Goal: Task Accomplishment & Management: Complete application form

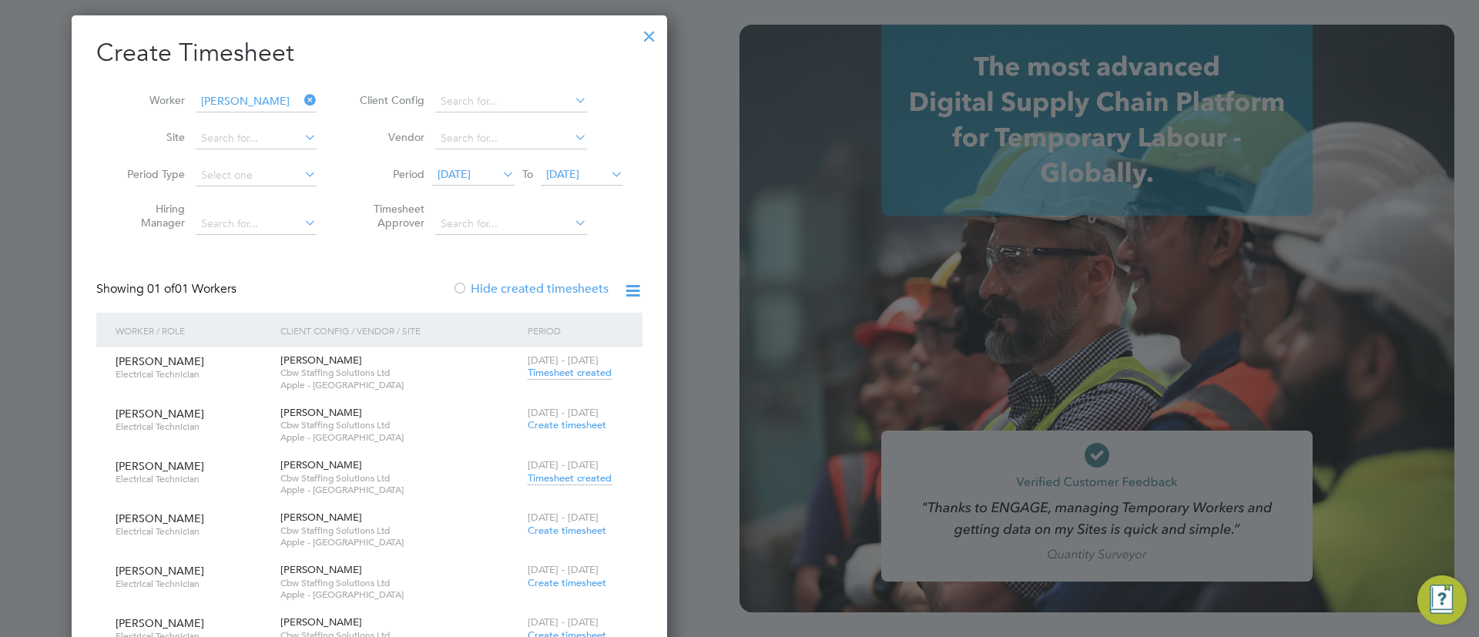
scroll to position [783, 596]
click at [645, 40] on div at bounding box center [650, 32] width 28 height 28
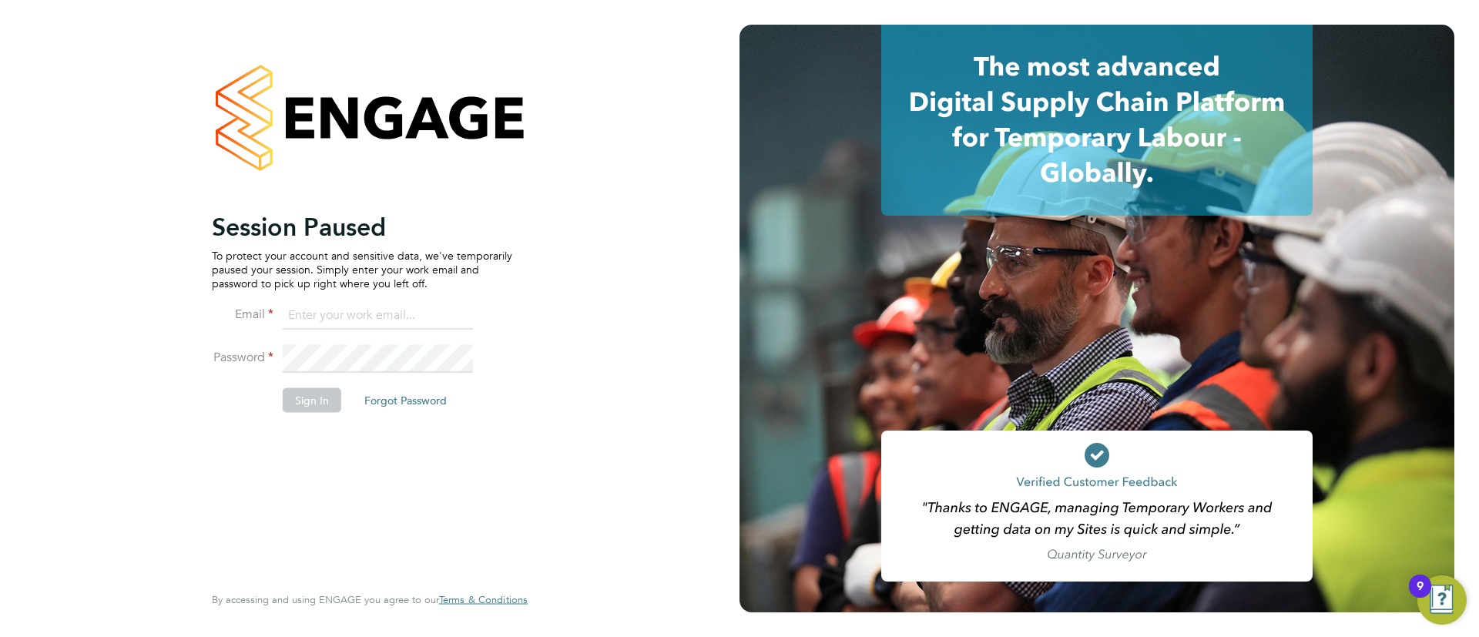
drag, startPoint x: 348, startPoint y: 324, endPoint x: 357, endPoint y: 328, distance: 9.7
click at [348, 324] on input at bounding box center [378, 316] width 190 height 28
type input "info@cbwstaffingsolutions.com"
click at [330, 388] on button "Sign In" at bounding box center [312, 400] width 59 height 25
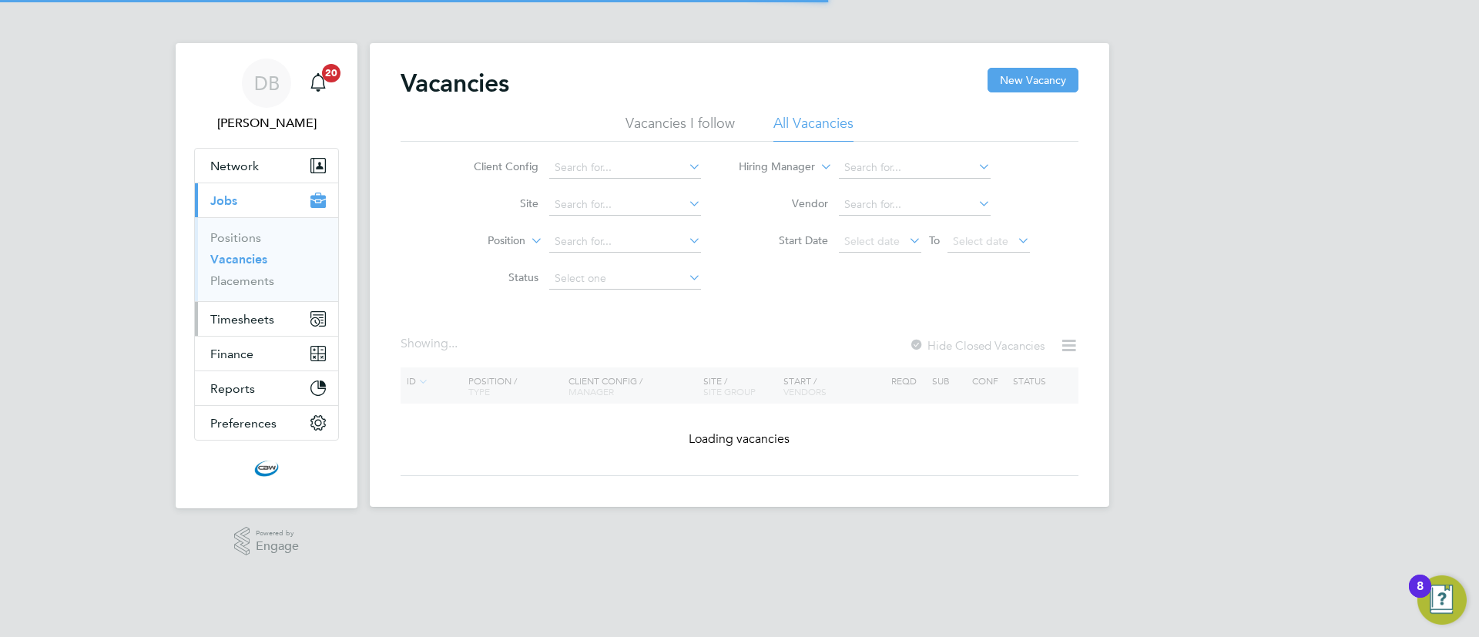
click at [243, 328] on button "Timesheets" at bounding box center [266, 319] width 143 height 34
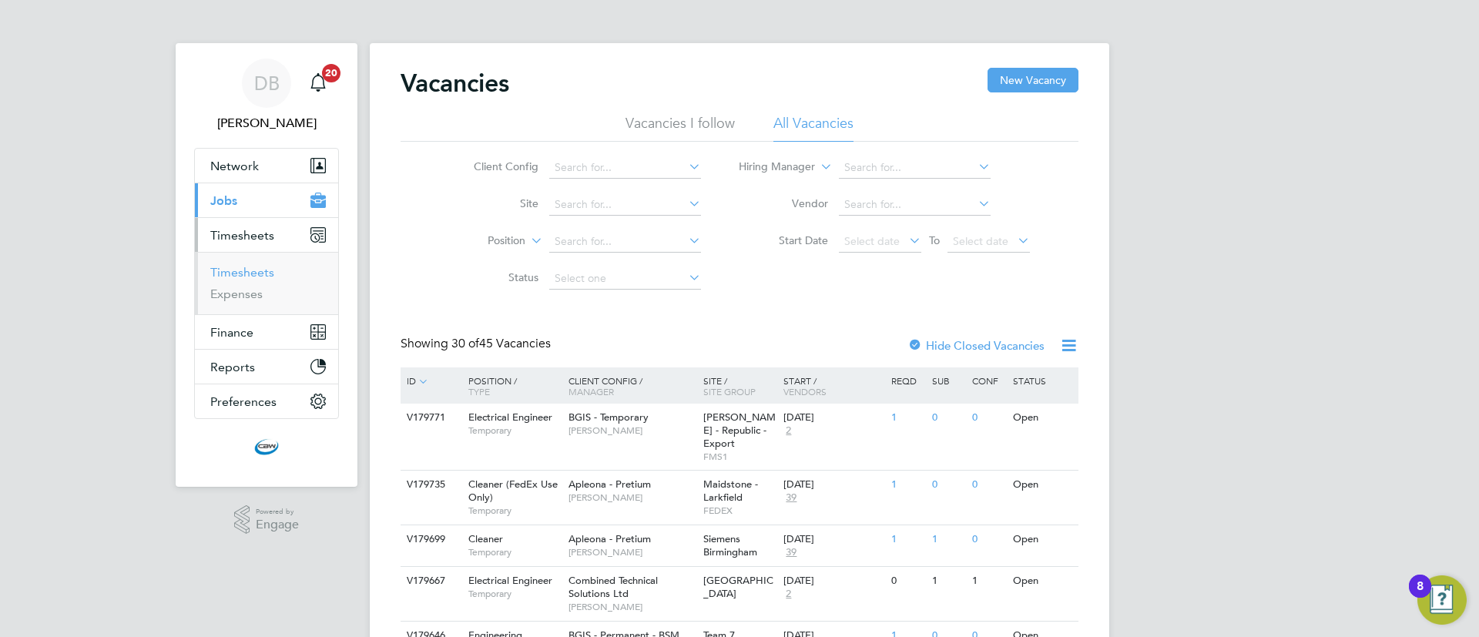
click at [264, 269] on link "Timesheets" at bounding box center [242, 272] width 64 height 15
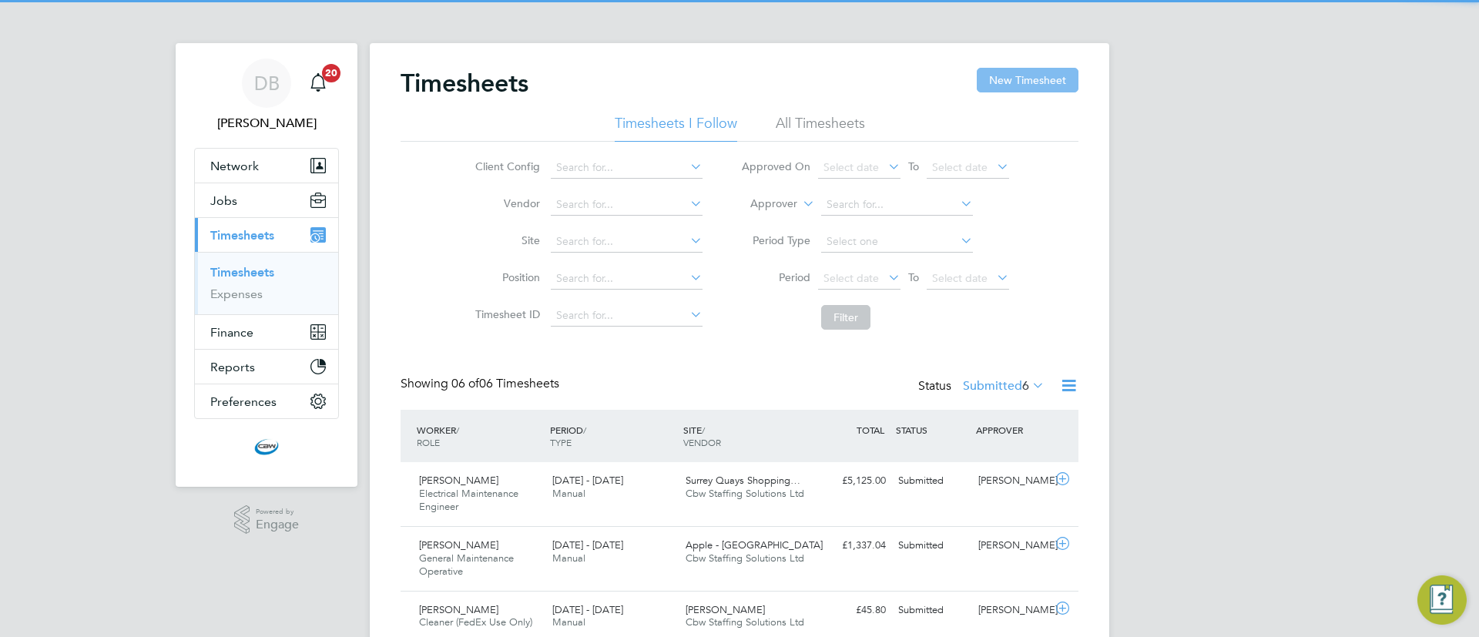
click at [1018, 80] on button "New Timesheet" at bounding box center [1028, 80] width 102 height 25
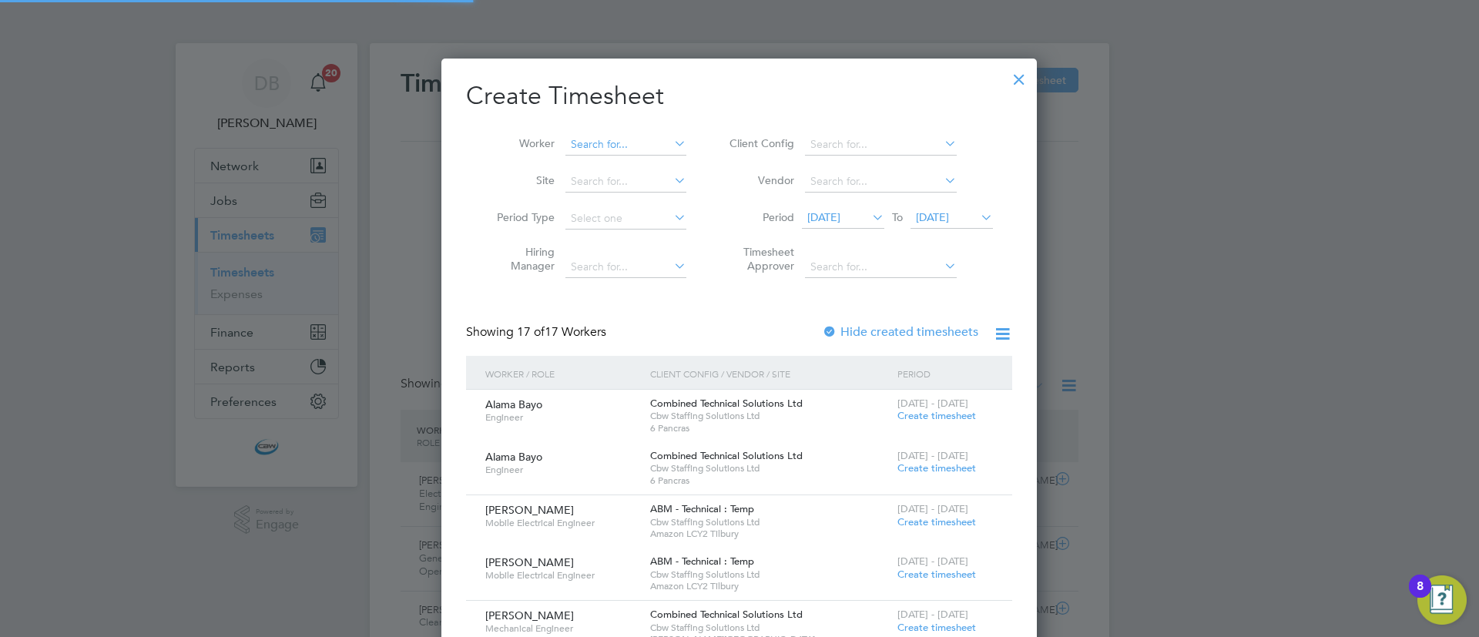
drag, startPoint x: 587, startPoint y: 142, endPoint x: 682, endPoint y: 59, distance: 125.6
click at [589, 142] on input at bounding box center [626, 145] width 121 height 22
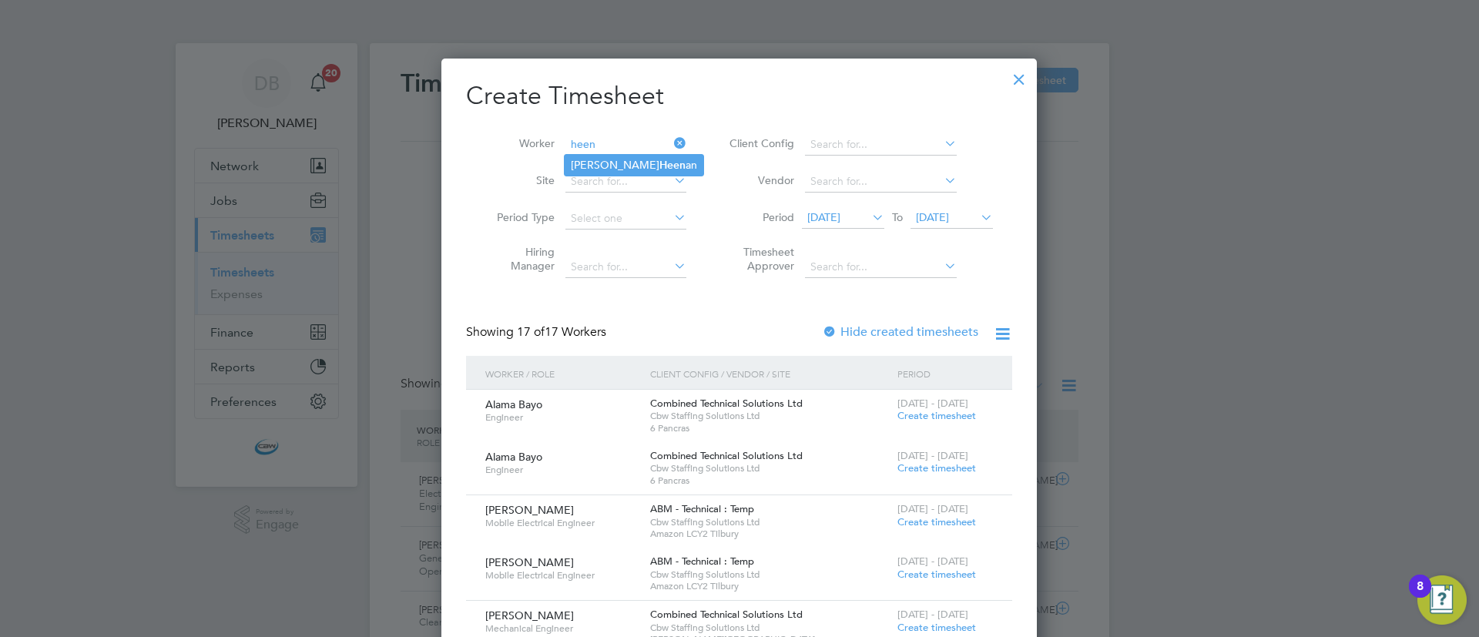
click at [665, 169] on li "[PERSON_NAME] an" at bounding box center [634, 165] width 139 height 21
type input "[PERSON_NAME]"
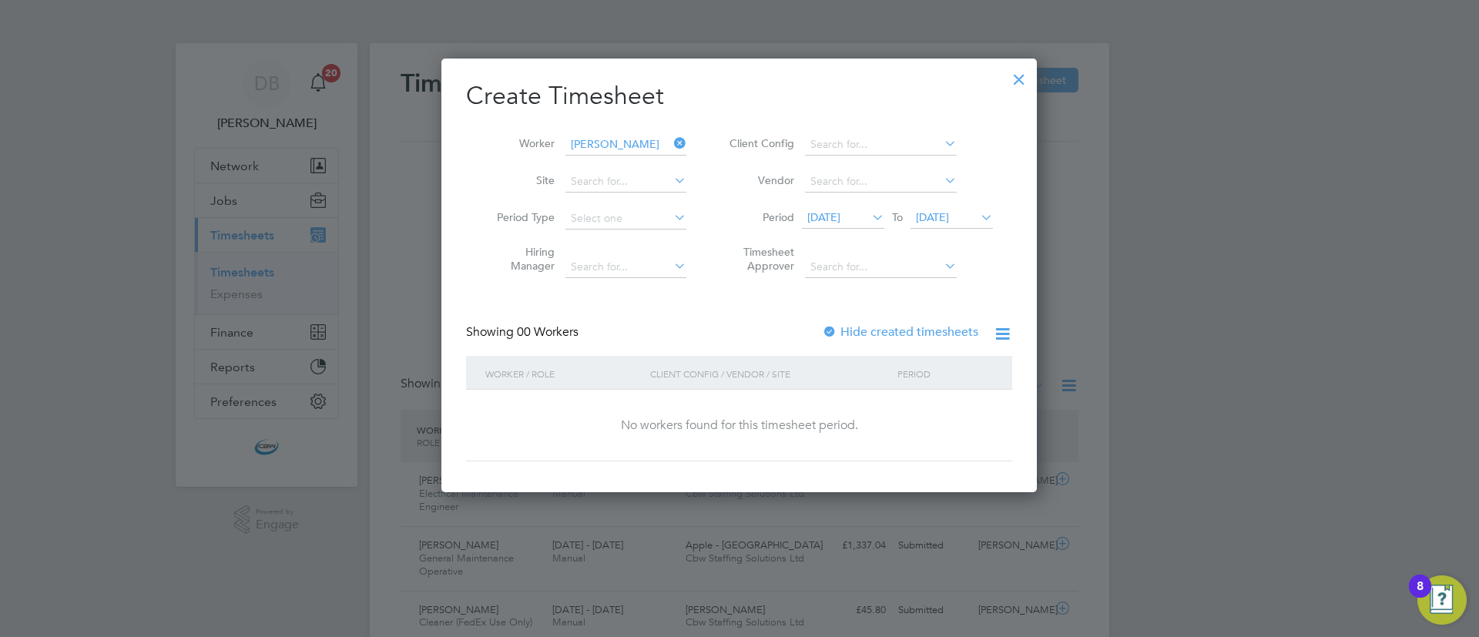
click at [827, 329] on div at bounding box center [829, 332] width 15 height 15
click at [982, 230] on li "Period 21 Aug 2025 To 28 Aug 2025" at bounding box center [859, 218] width 307 height 37
click at [949, 213] on span "[DATE]" at bounding box center [932, 217] width 33 height 14
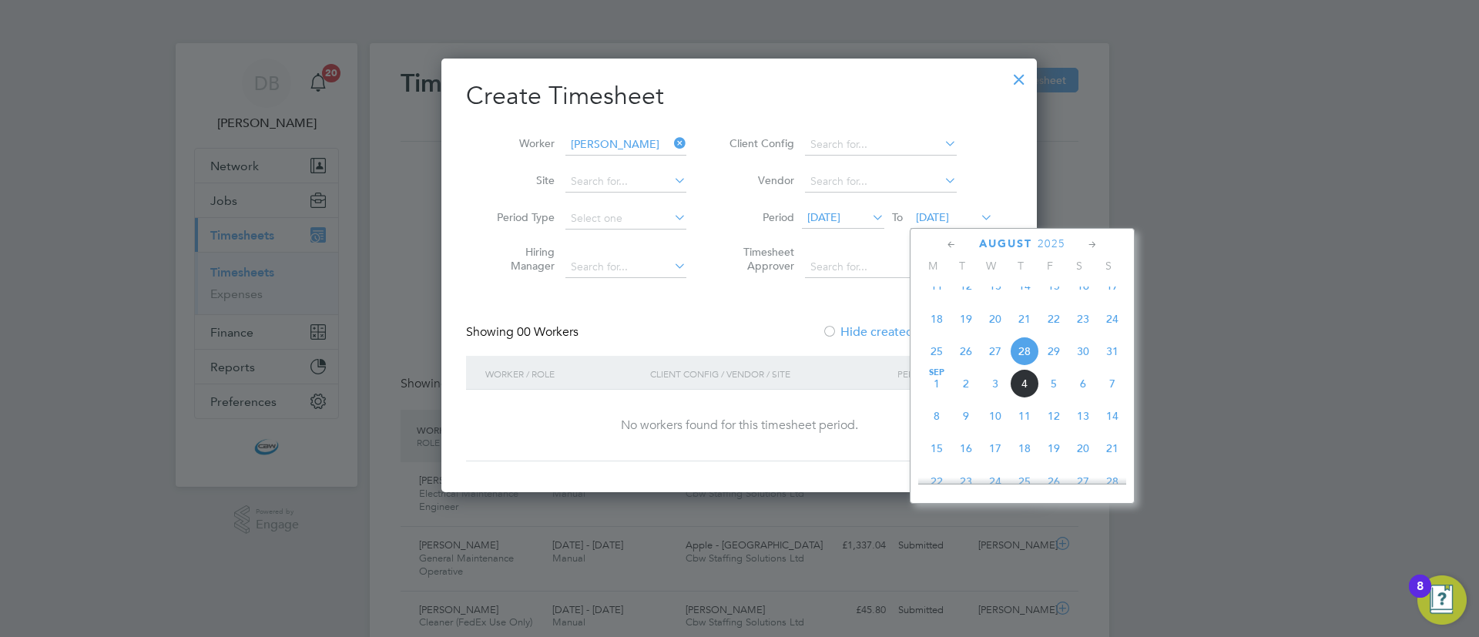
click at [1049, 431] on span "12" at bounding box center [1053, 415] width 29 height 29
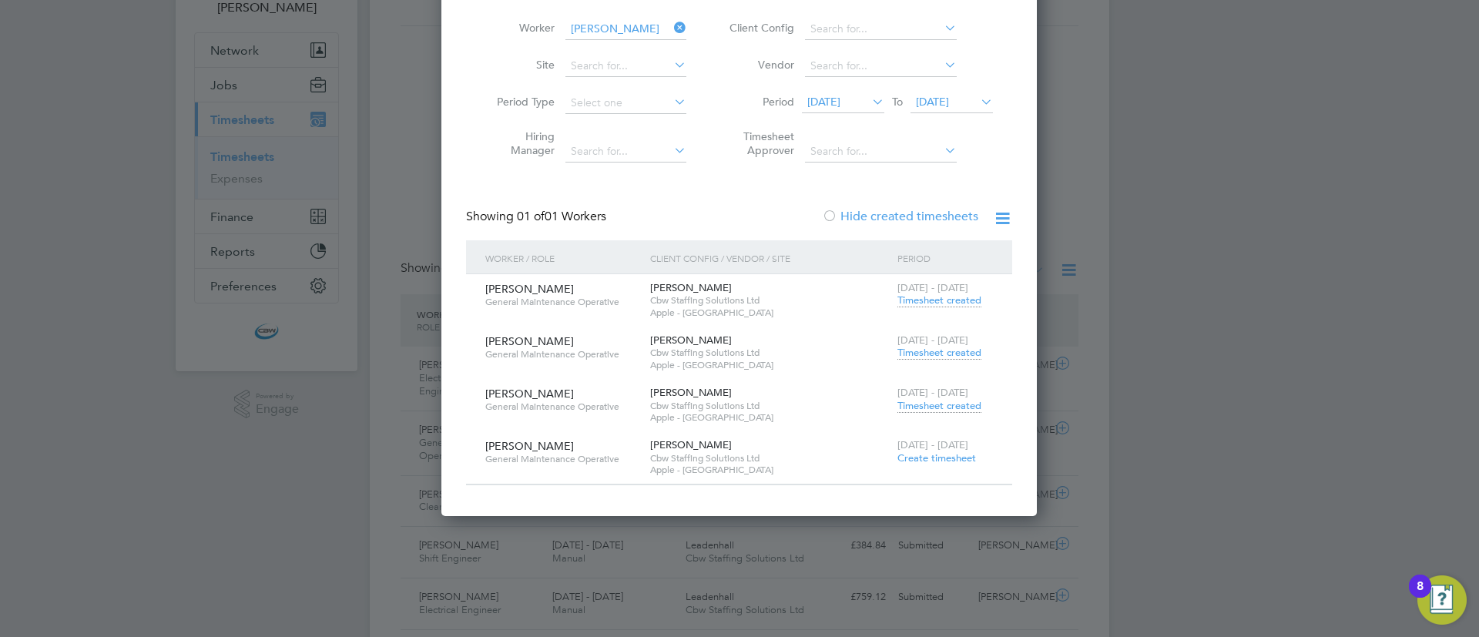
click at [954, 353] on span "Timesheet created" at bounding box center [940, 353] width 84 height 14
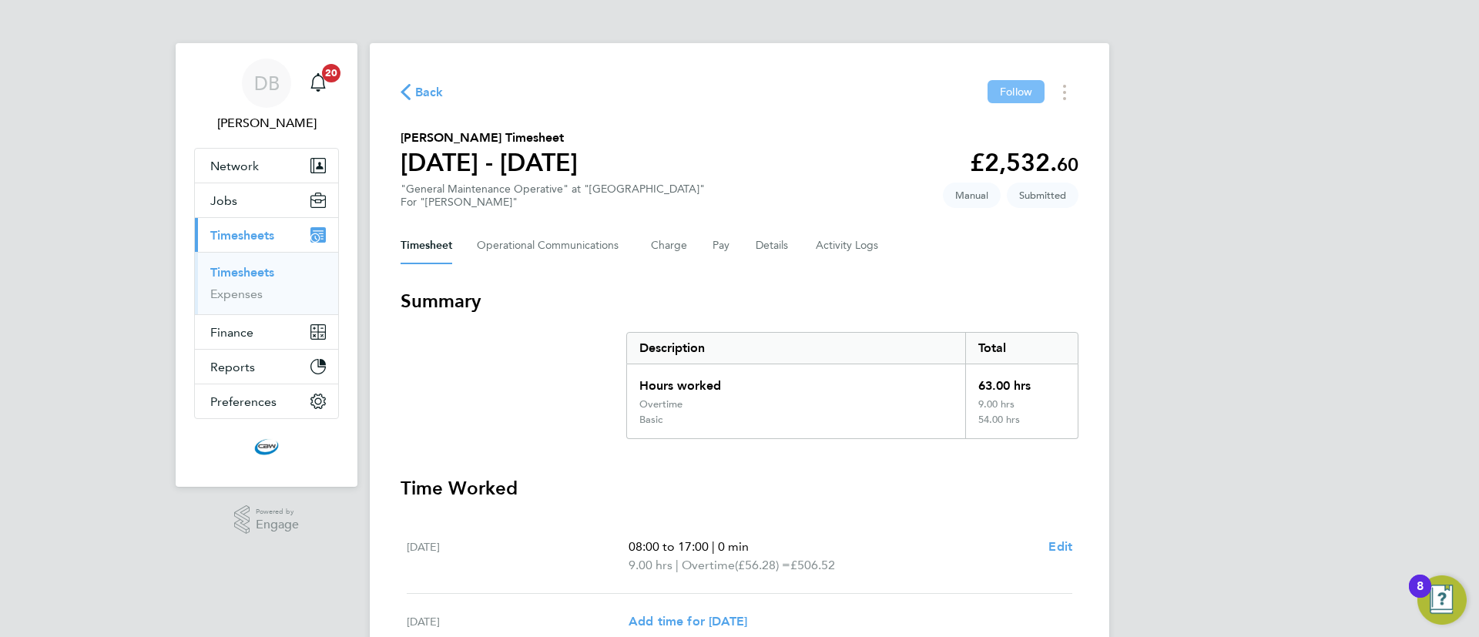
click at [1029, 87] on span "Follow" at bounding box center [1016, 92] width 32 height 14
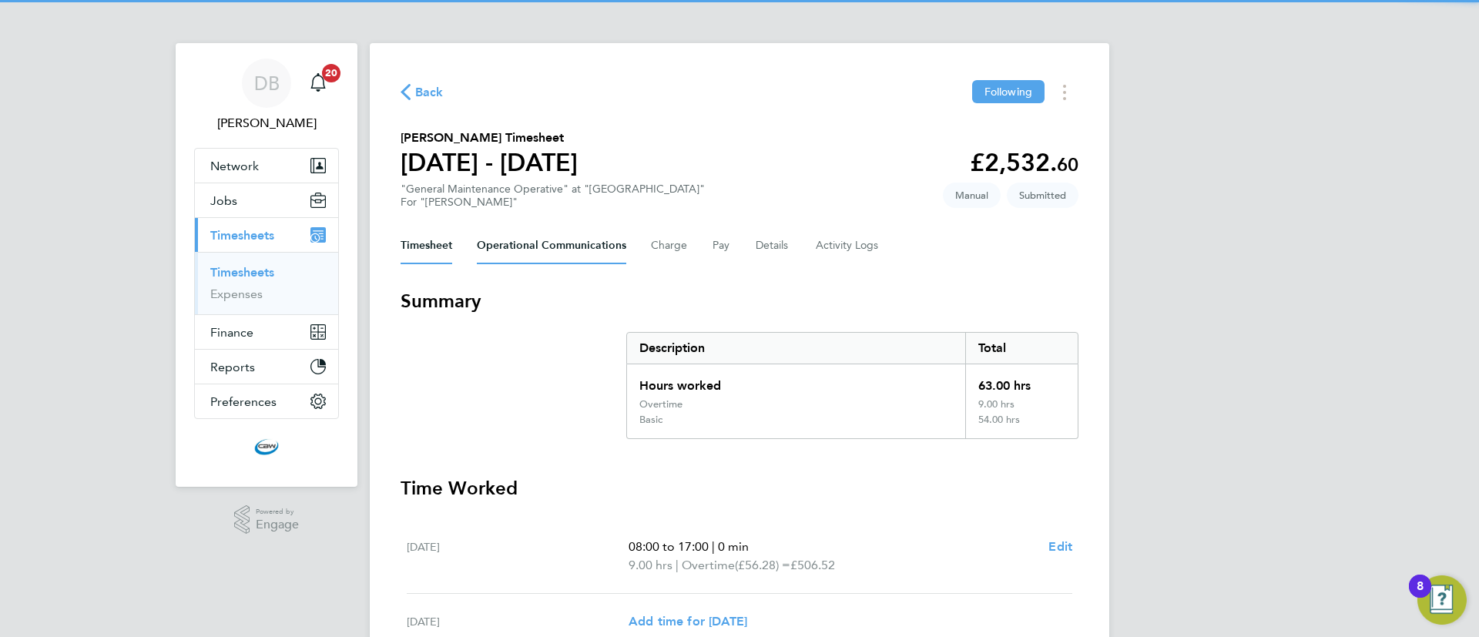
click at [512, 239] on Communications-tab "Operational Communications" at bounding box center [551, 245] width 149 height 37
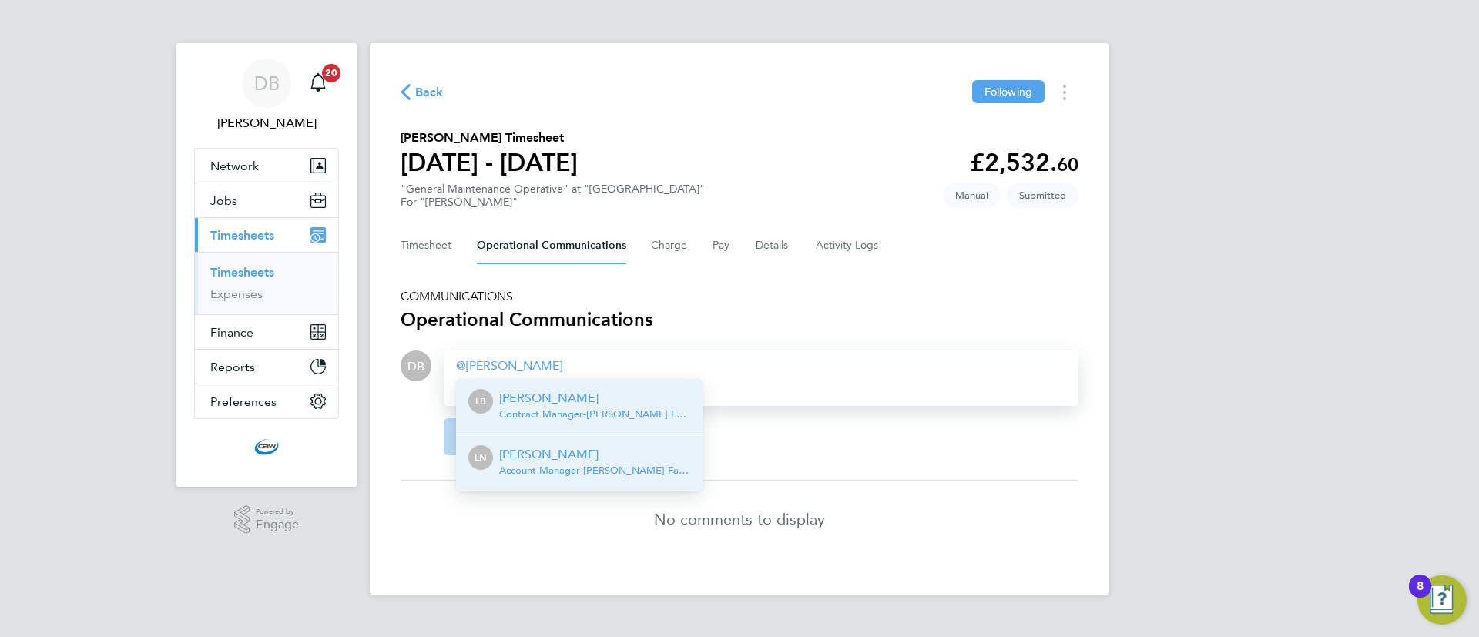
click at [522, 461] on p "[PERSON_NAME]" at bounding box center [594, 454] width 191 height 18
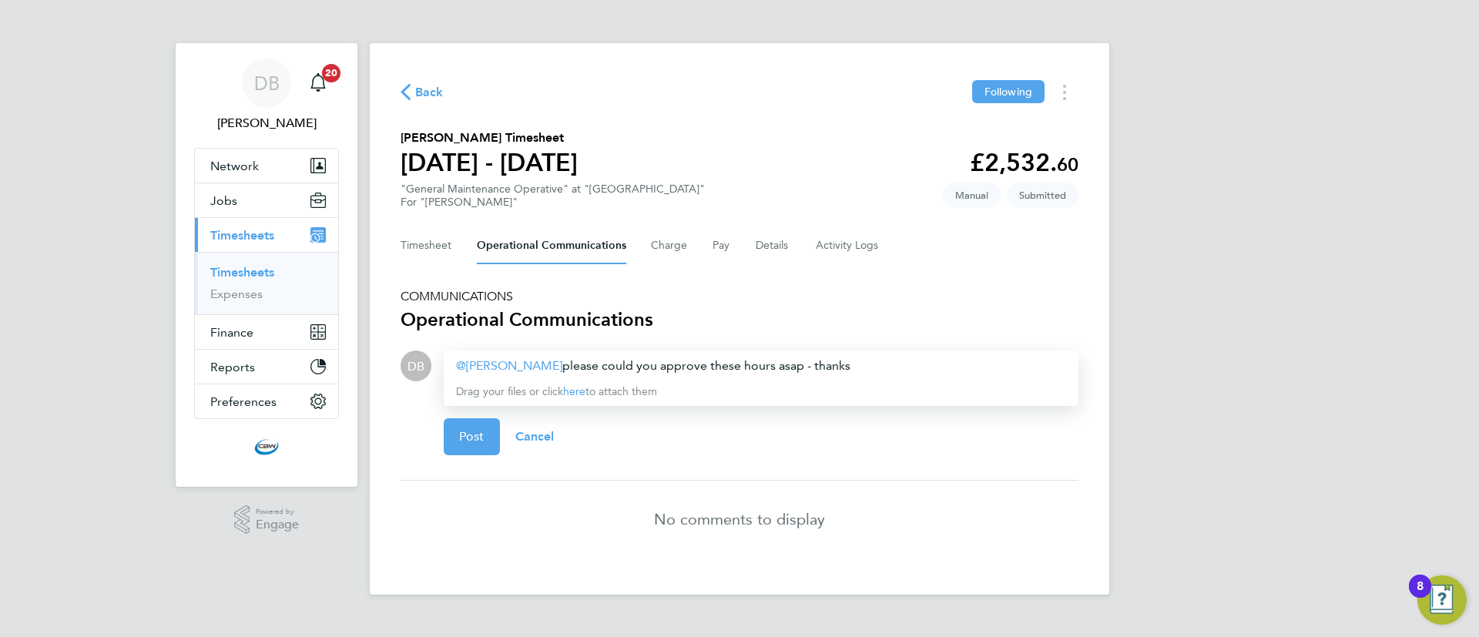
drag, startPoint x: 841, startPoint y: 361, endPoint x: 531, endPoint y: 364, distance: 310.5
click at [531, 364] on div "Lucy North ​ please could you approve these hours asap - thanks" at bounding box center [761, 366] width 610 height 18
copy div "please could you approve these hours asap - thanks"
click at [466, 450] on button "Post" at bounding box center [472, 436] width 56 height 37
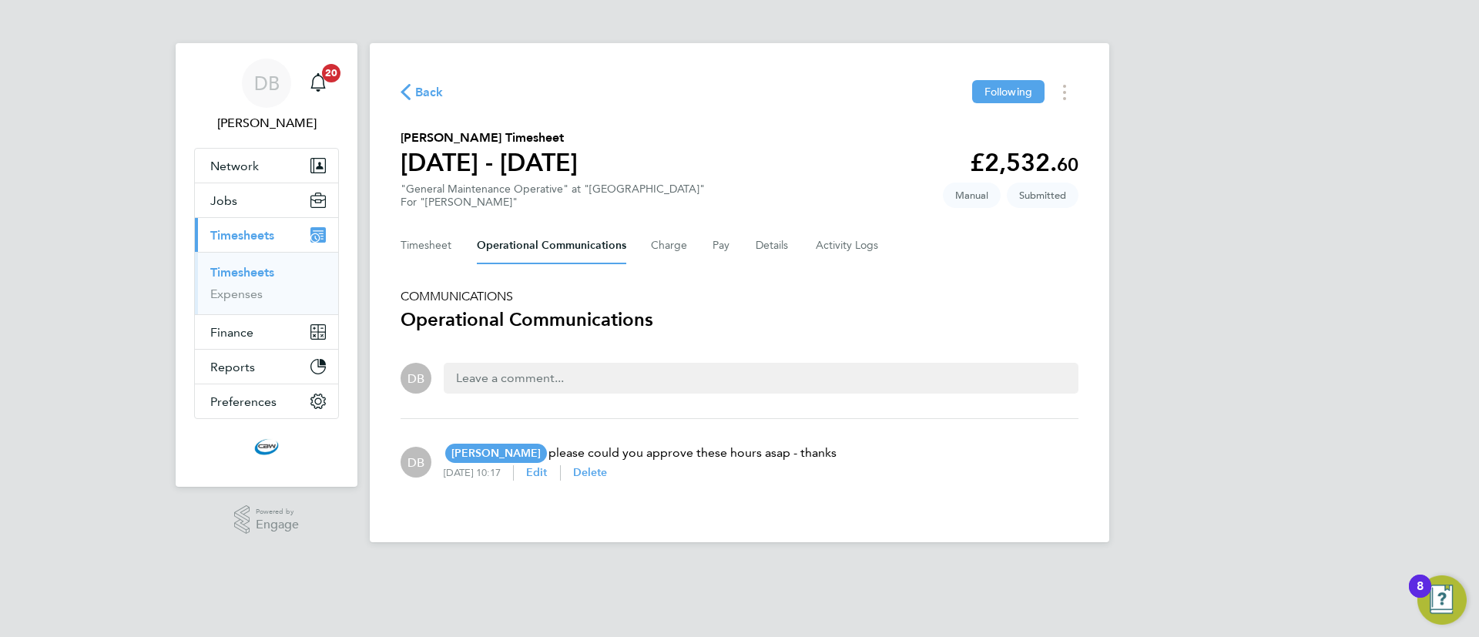
click at [270, 272] on link "Timesheets" at bounding box center [242, 272] width 64 height 15
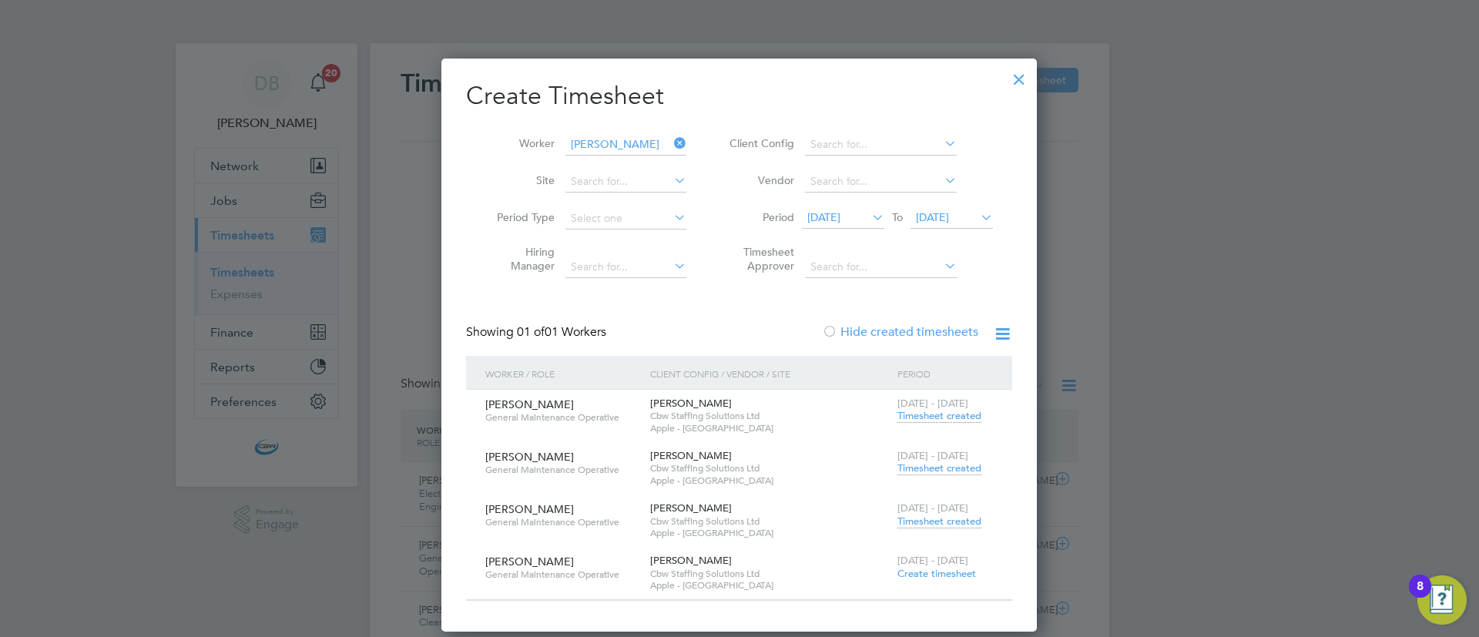
click at [1019, 74] on div at bounding box center [1020, 76] width 28 height 28
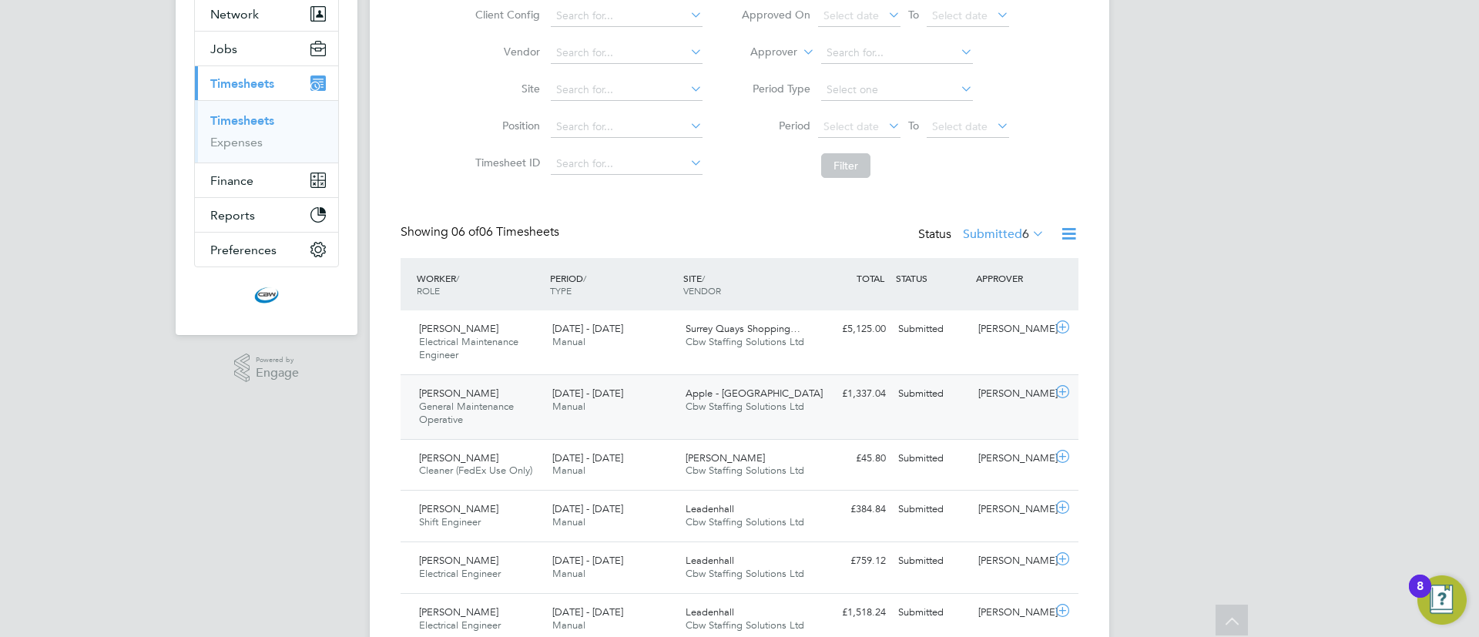
click at [1065, 386] on icon at bounding box center [1062, 392] width 19 height 12
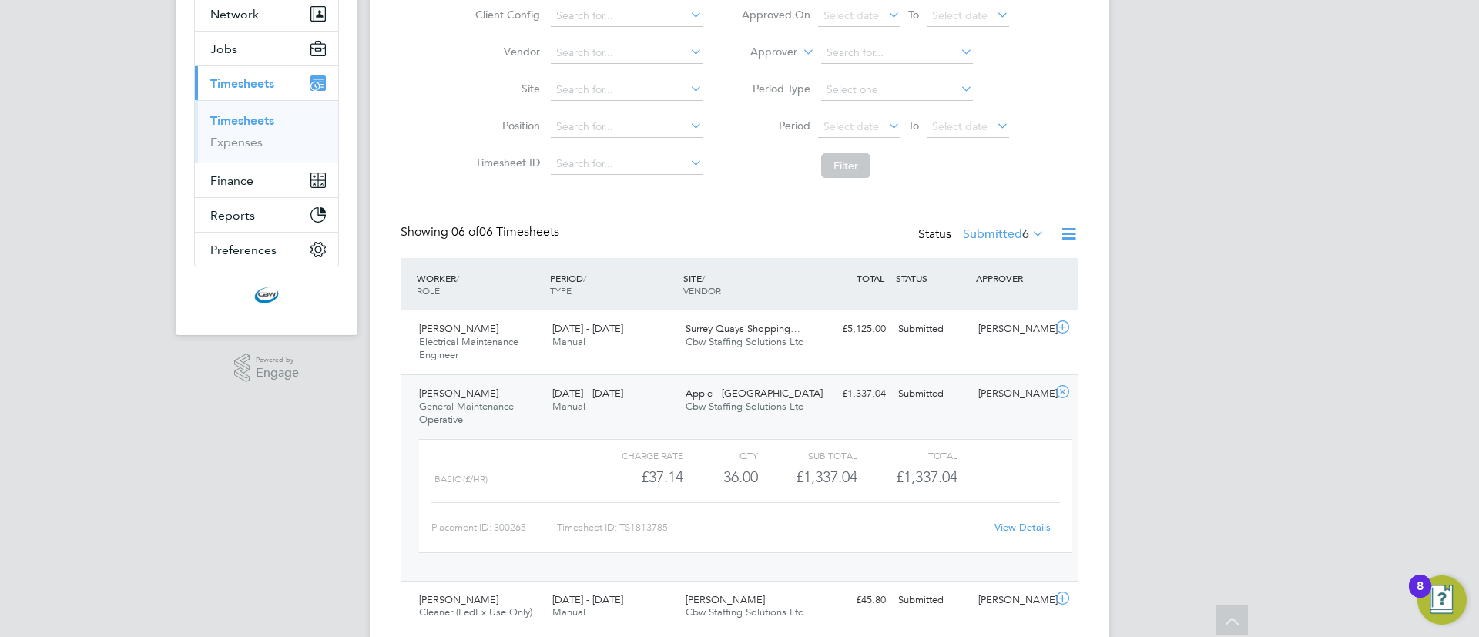
click at [1028, 523] on link "View Details" at bounding box center [1023, 527] width 56 height 13
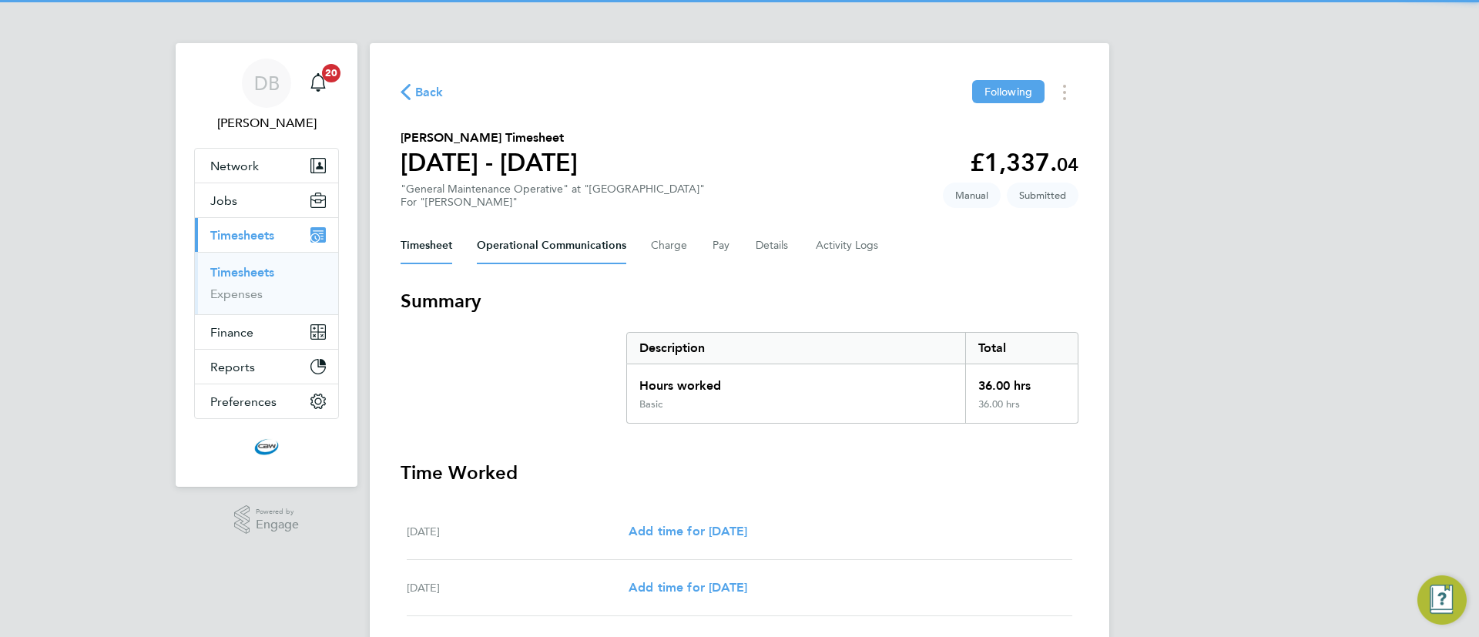
click at [559, 250] on Communications-tab "Operational Communications" at bounding box center [551, 245] width 149 height 37
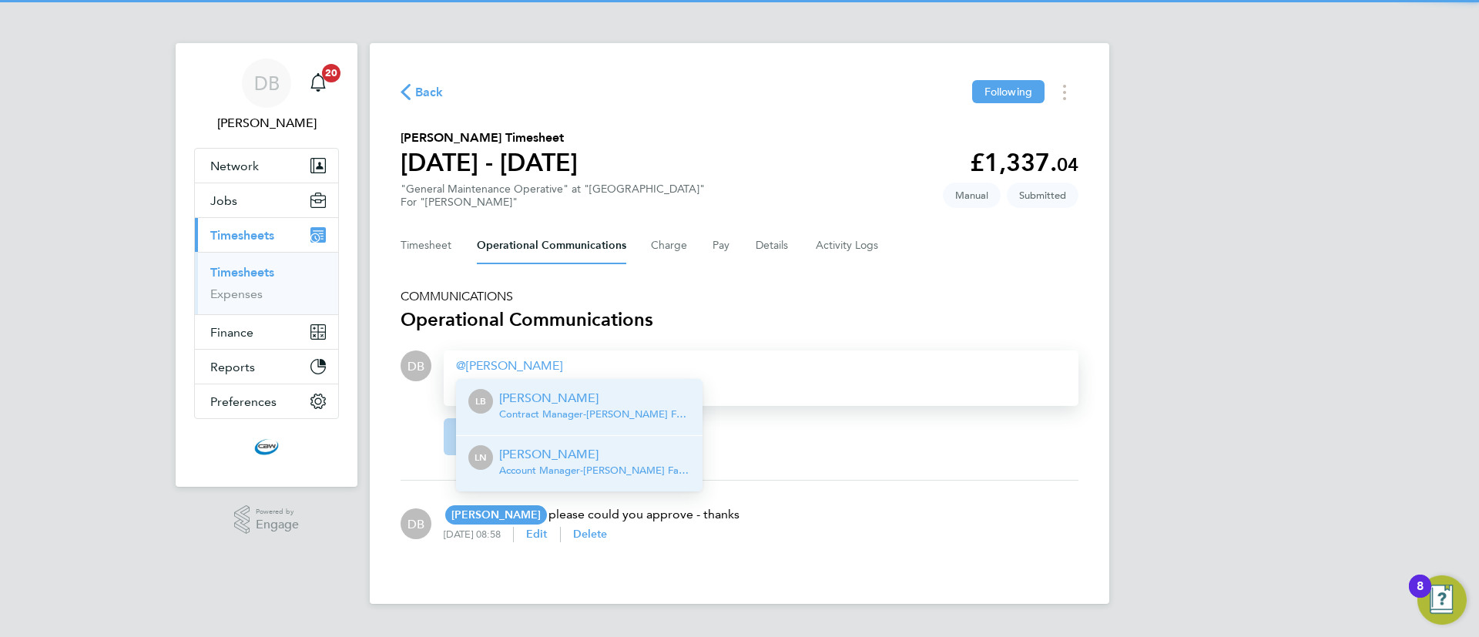
click at [561, 475] on span "Account Manager - [PERSON_NAME] Facility Services Ltd" at bounding box center [594, 471] width 191 height 12
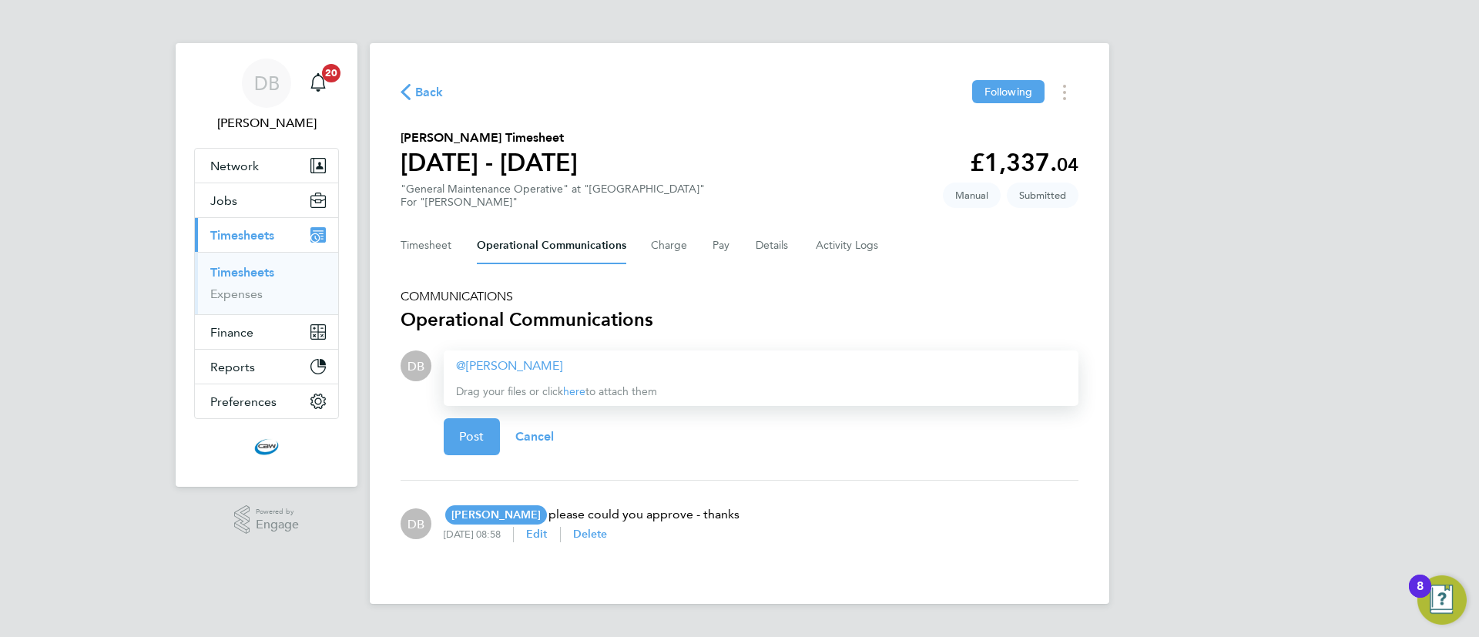
paste div
click at [471, 440] on span "Post" at bounding box center [471, 436] width 25 height 15
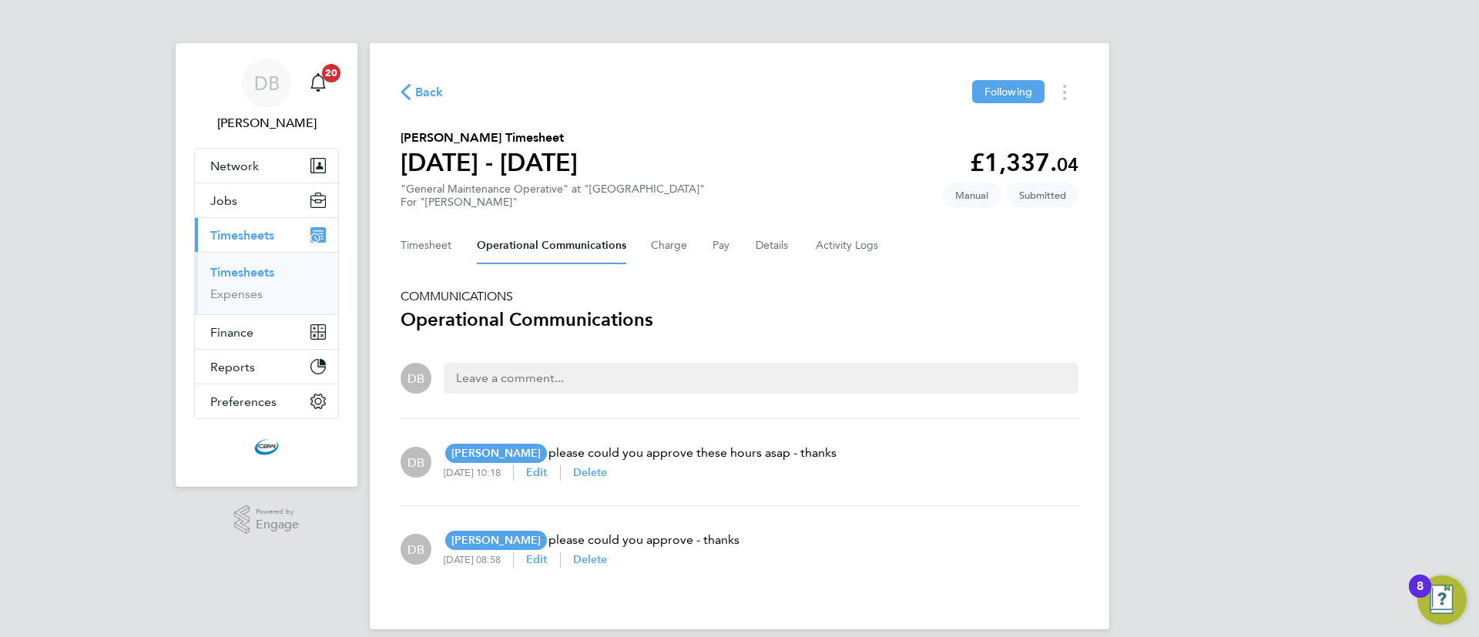
click at [241, 278] on link "Timesheets" at bounding box center [242, 272] width 64 height 15
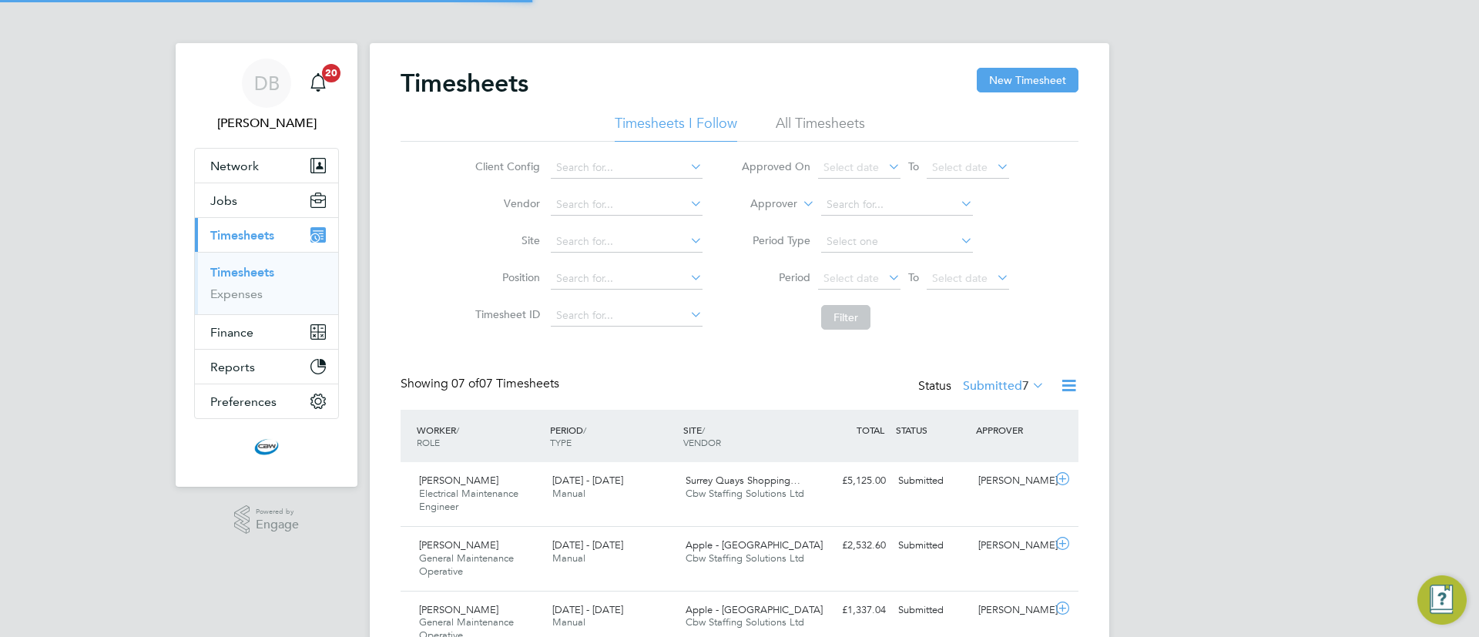
click at [1068, 57] on div "Timesheets New Timesheet Timesheets I Follow All Timesheets Client Config Vendo…" at bounding box center [740, 467] width 740 height 849
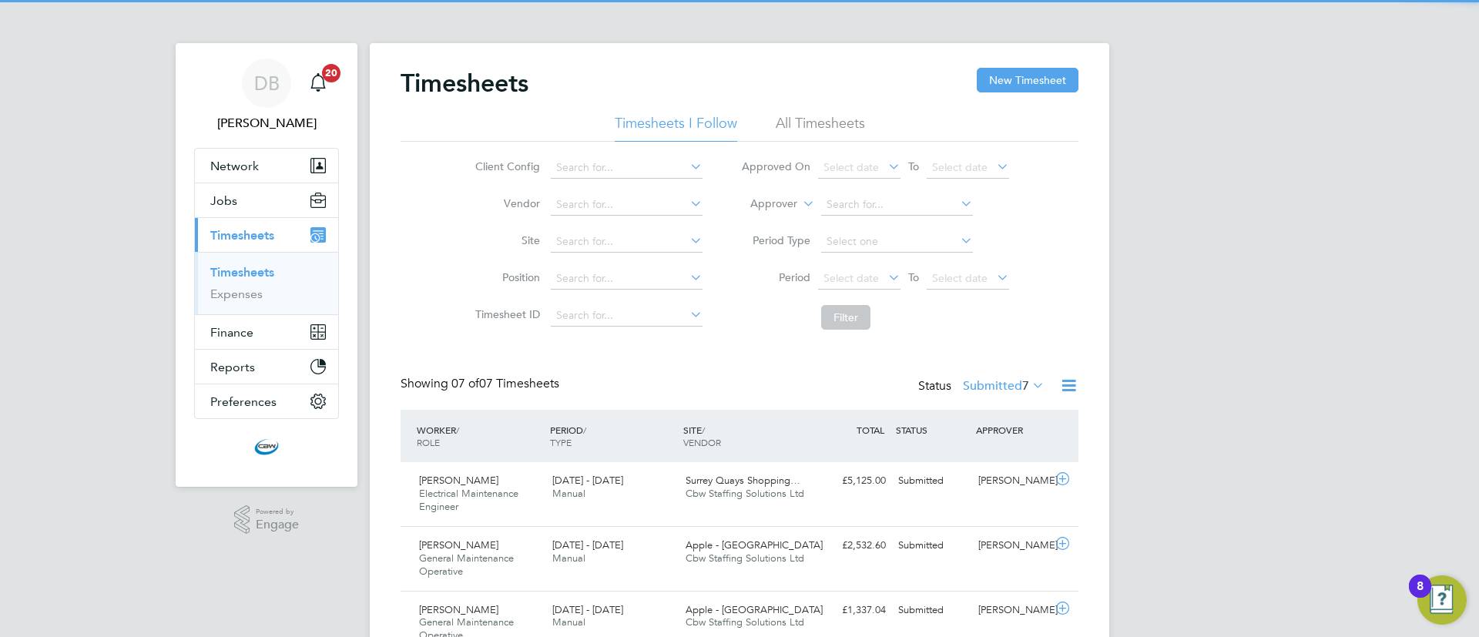
click at [1054, 95] on div "Timesheets New Timesheet" at bounding box center [740, 91] width 678 height 46
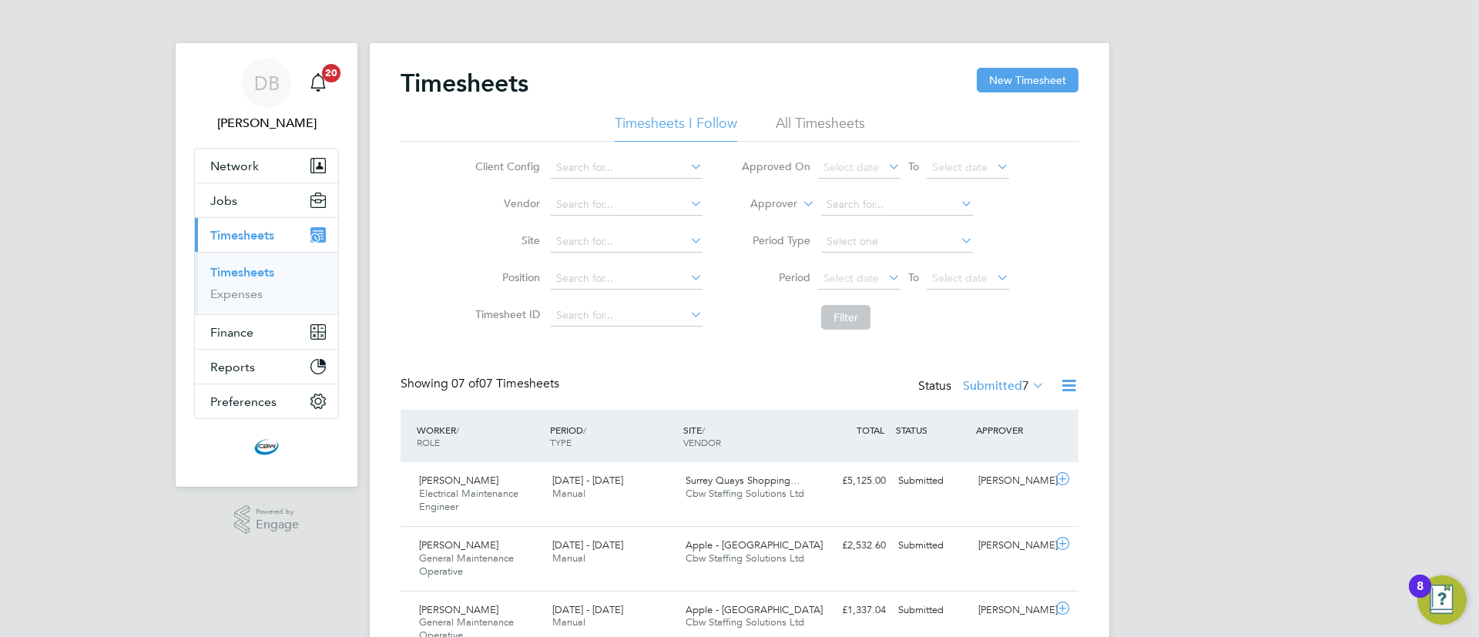
click at [975, 70] on div "Timesheets New Timesheet" at bounding box center [740, 91] width 678 height 46
click at [998, 82] on button "New Timesheet" at bounding box center [1028, 80] width 102 height 25
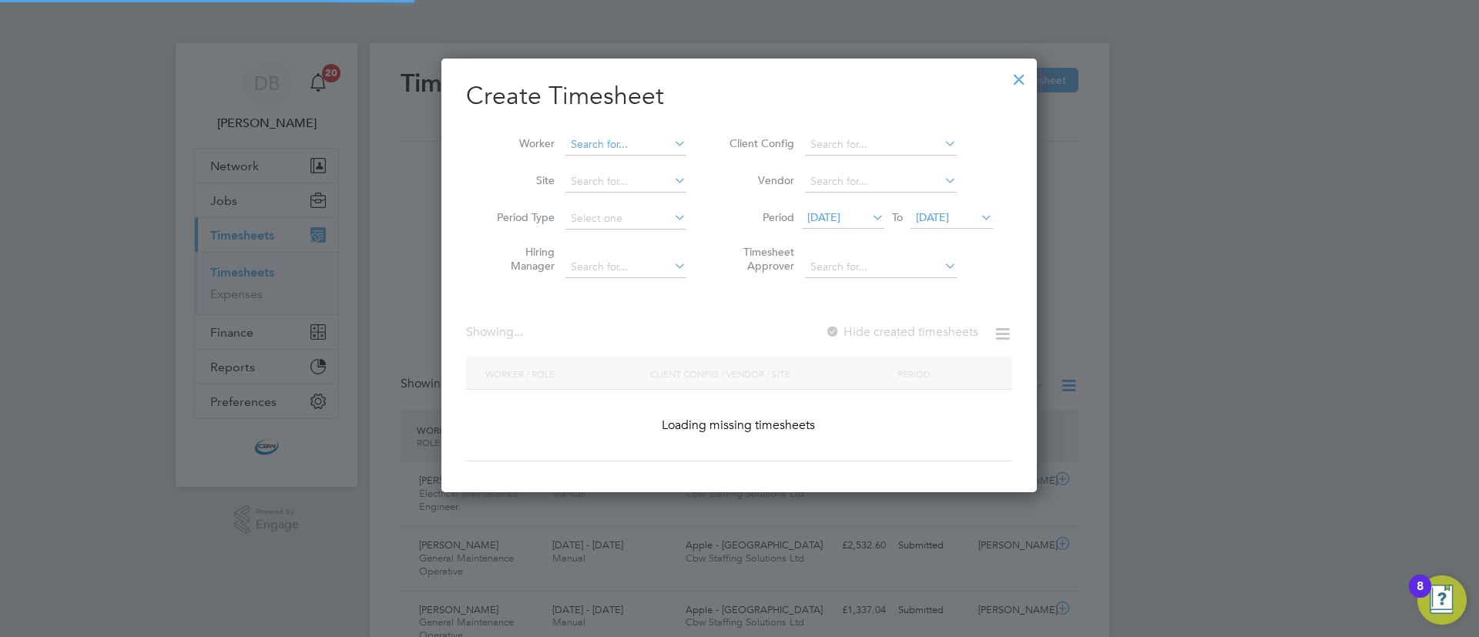
scroll to position [8, 8]
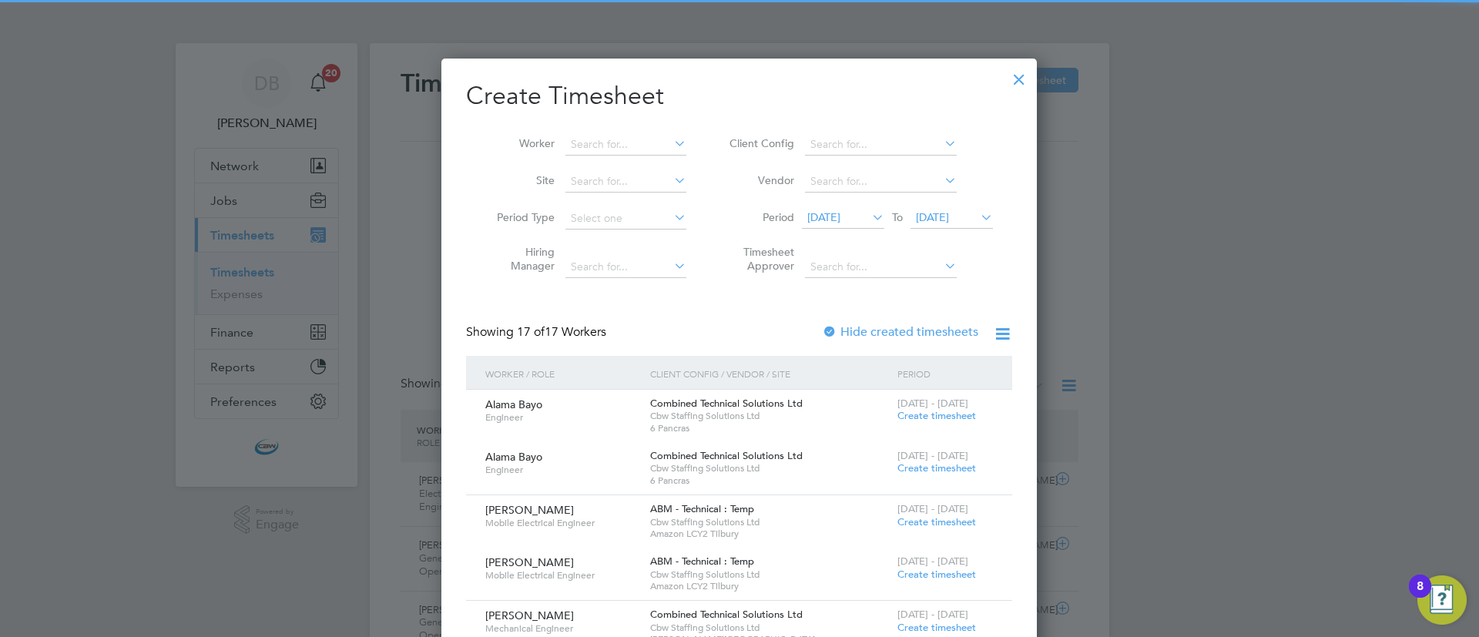
drag, startPoint x: 571, startPoint y: 131, endPoint x: 582, endPoint y: 133, distance: 10.9
click at [582, 133] on li "Worker" at bounding box center [586, 144] width 240 height 37
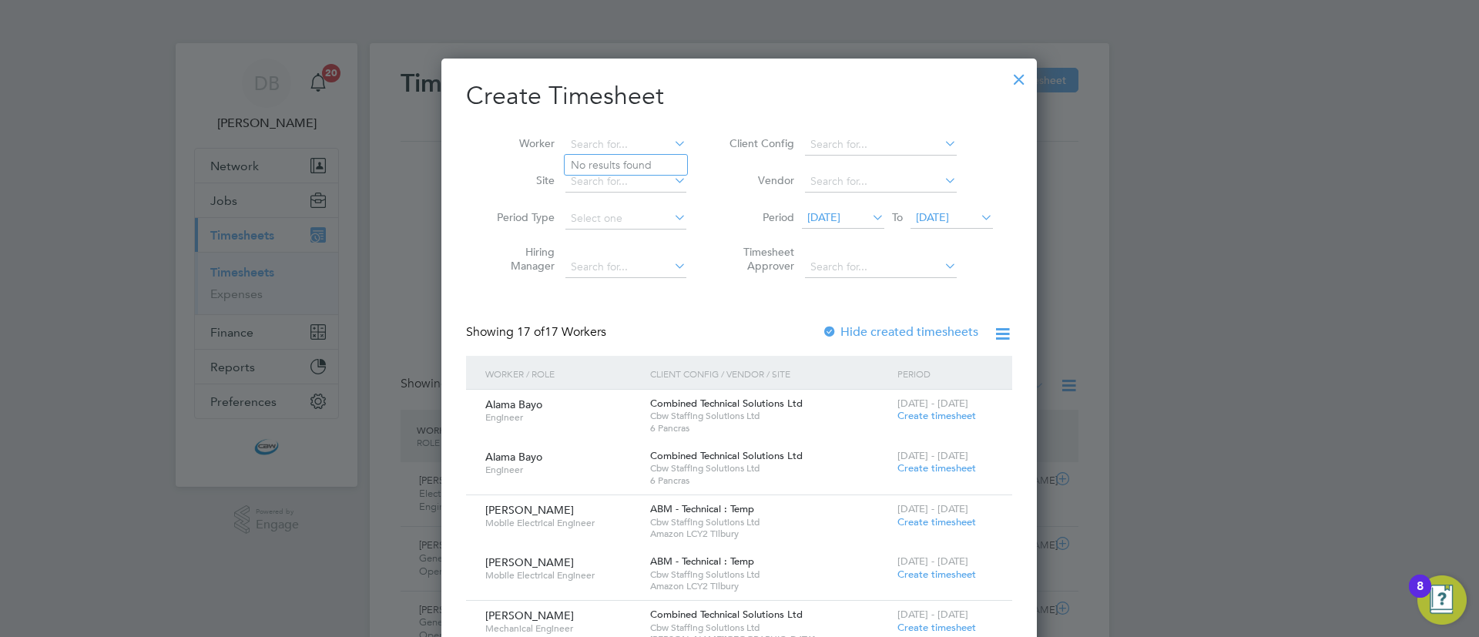
click at [582, 134] on input at bounding box center [626, 145] width 121 height 22
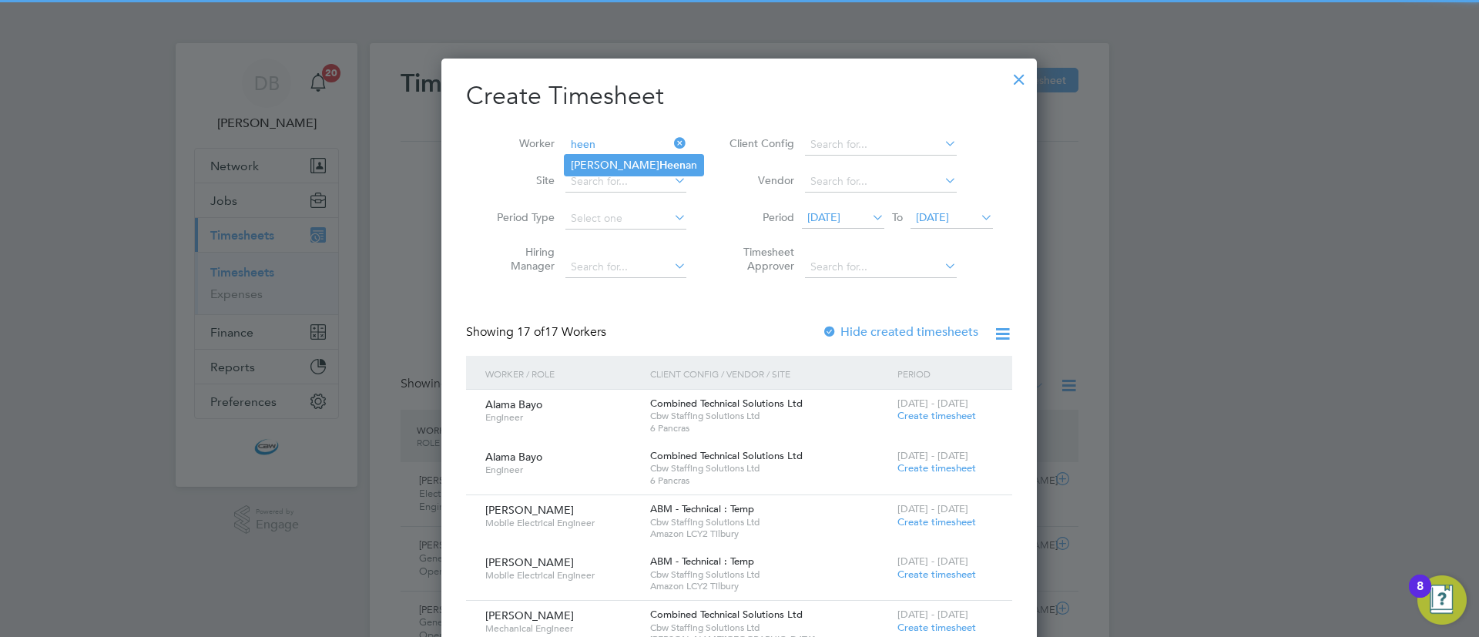
click at [630, 165] on li "[PERSON_NAME] an" at bounding box center [634, 165] width 139 height 21
type input "[PERSON_NAME]"
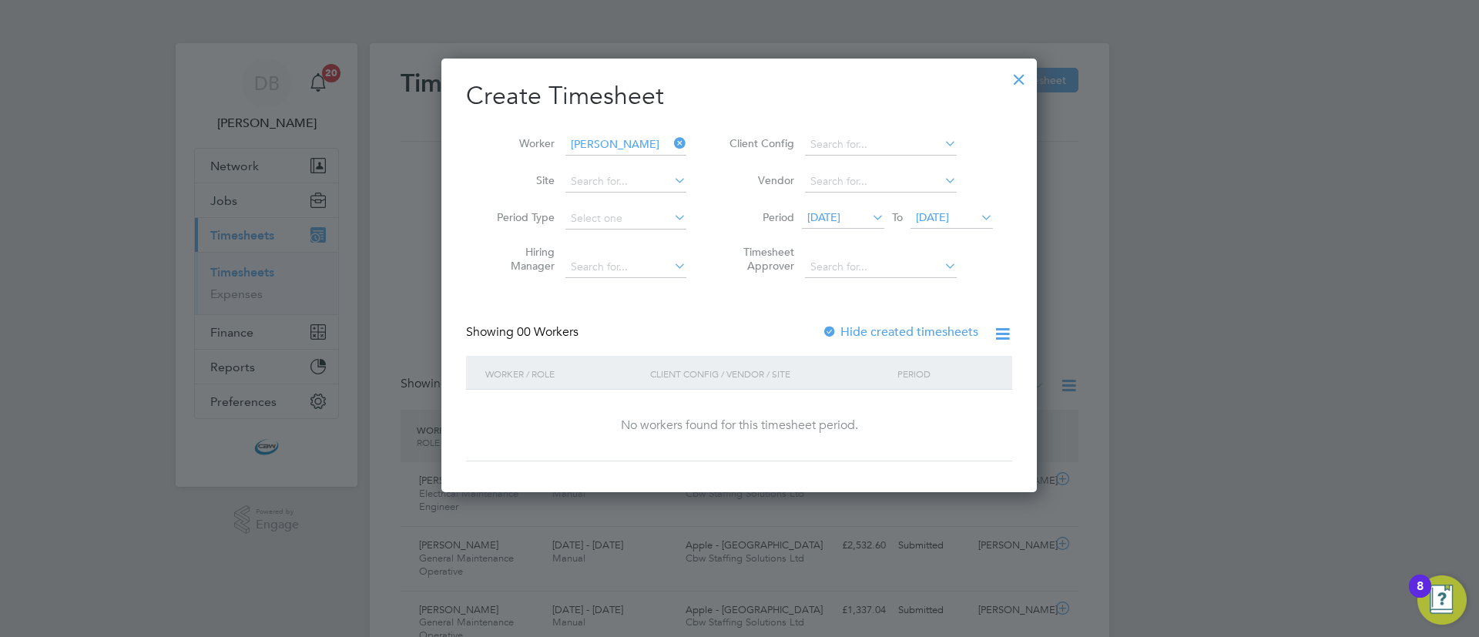
click at [832, 331] on div at bounding box center [829, 332] width 15 height 15
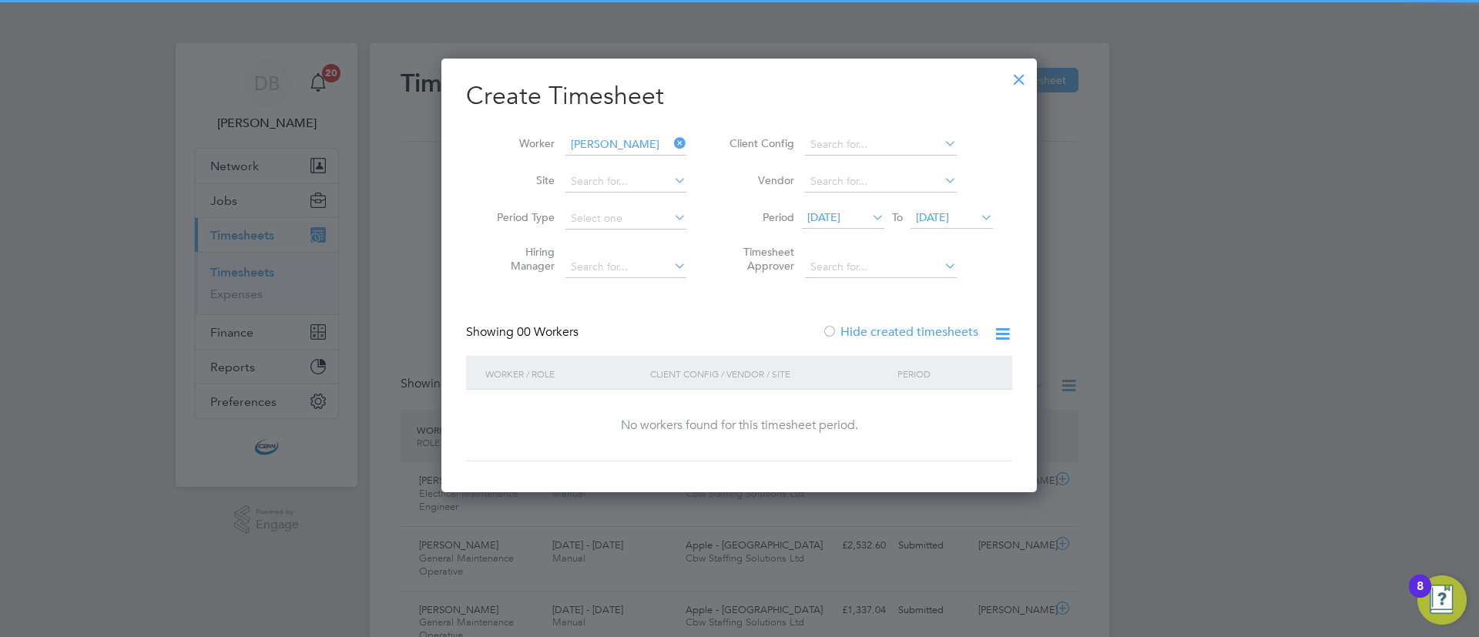
click at [949, 215] on span "[DATE]" at bounding box center [932, 217] width 33 height 14
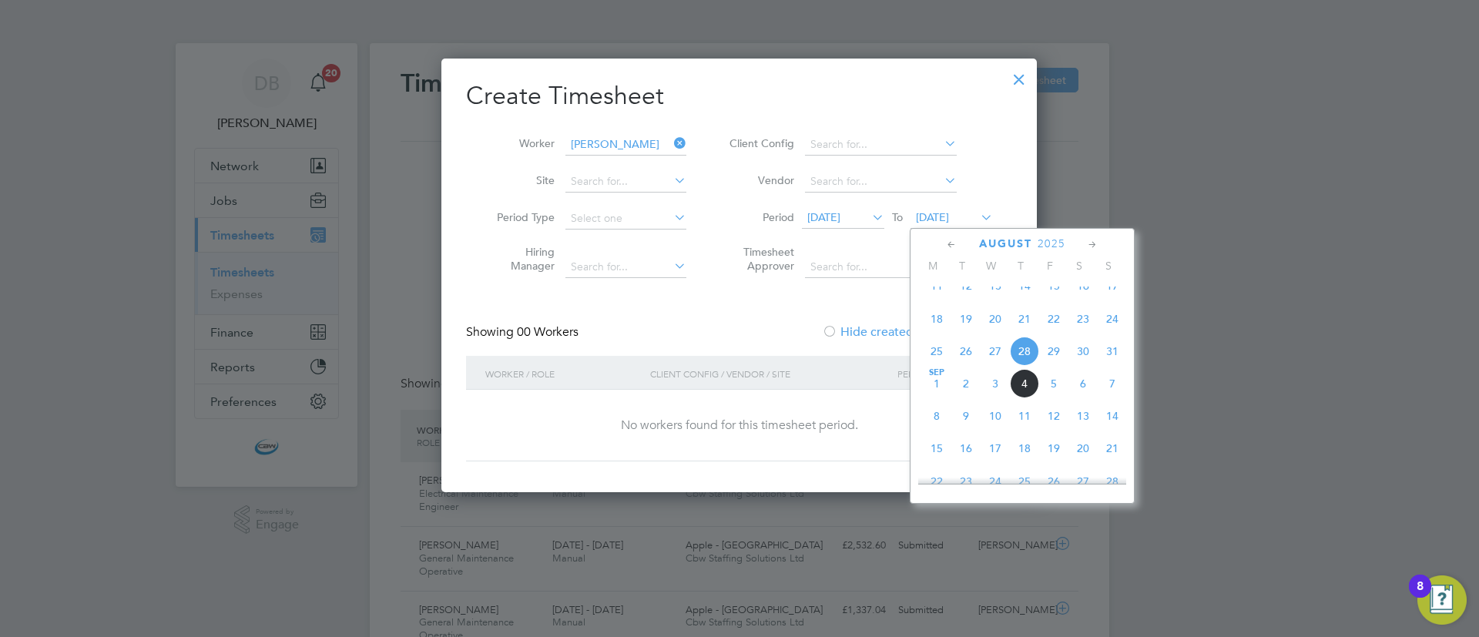
click at [1026, 398] on span "4" at bounding box center [1024, 383] width 29 height 29
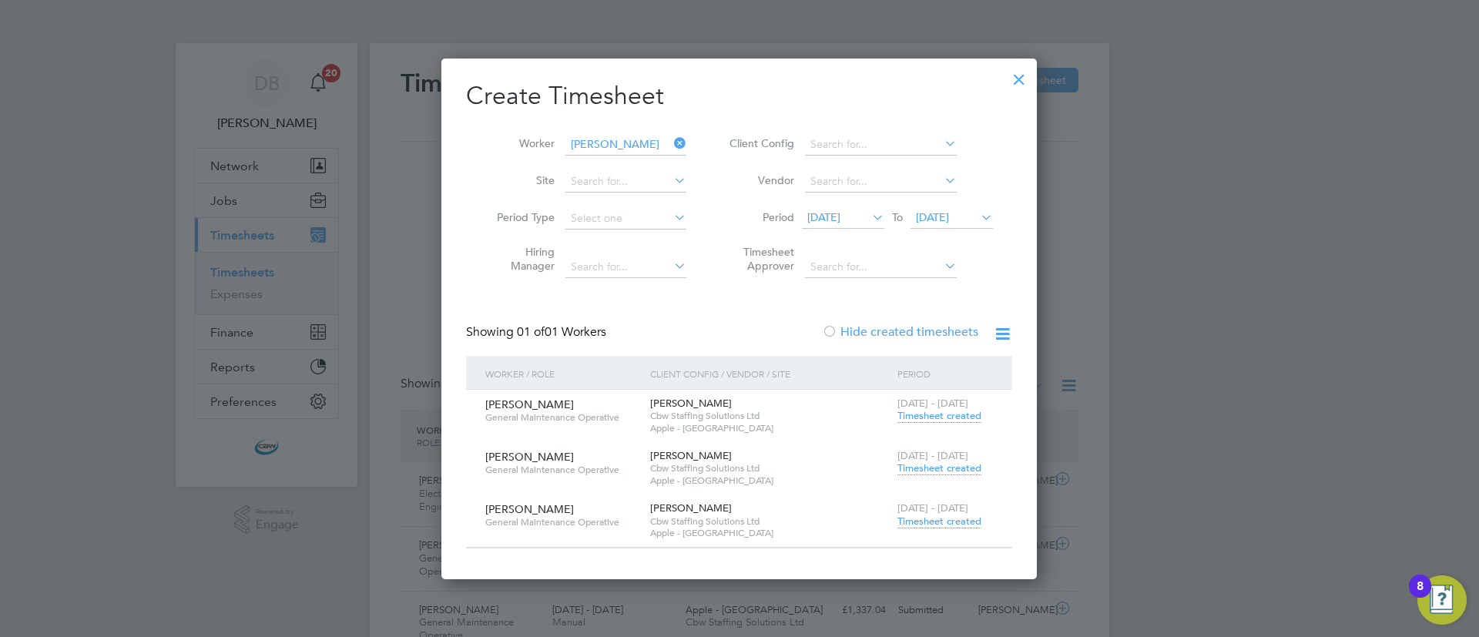
click at [945, 518] on span "Timesheet created" at bounding box center [940, 522] width 84 height 14
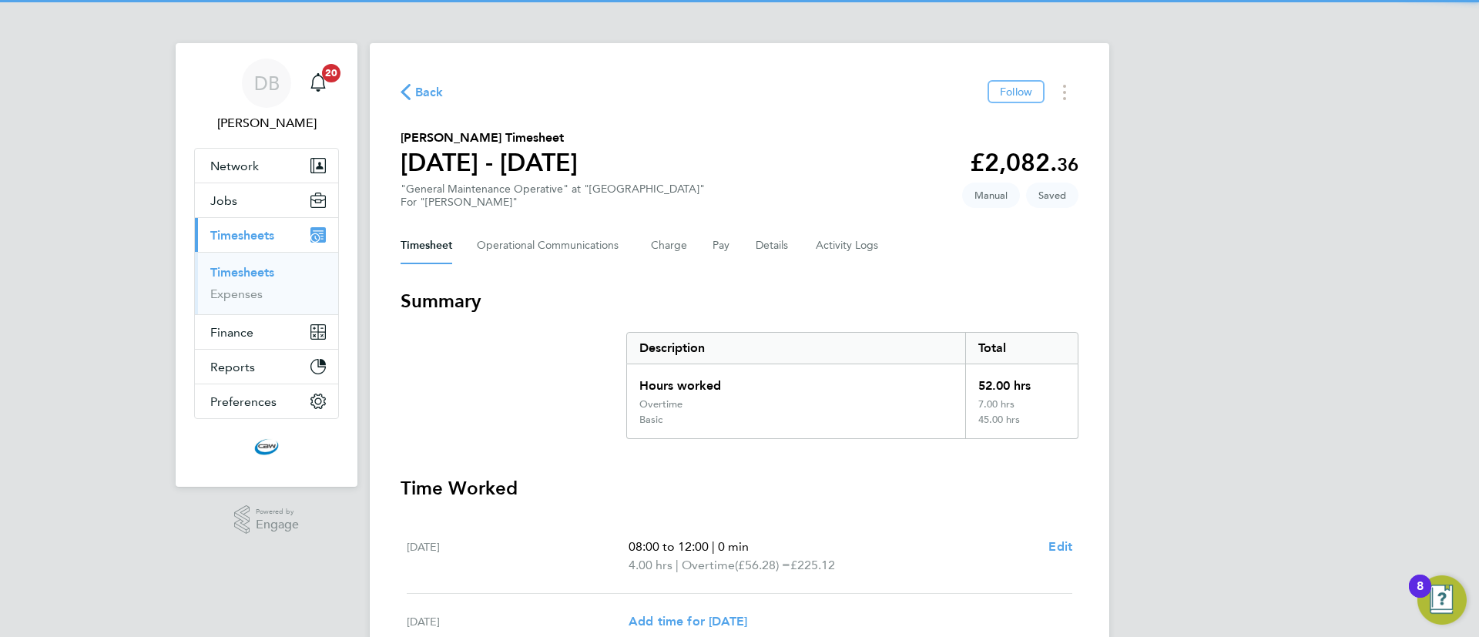
click at [1003, 106] on div "Back Follow [PERSON_NAME] Timesheet [DATE] - [DATE] £2,082. 36 "General Mainten…" at bounding box center [740, 613] width 740 height 1141
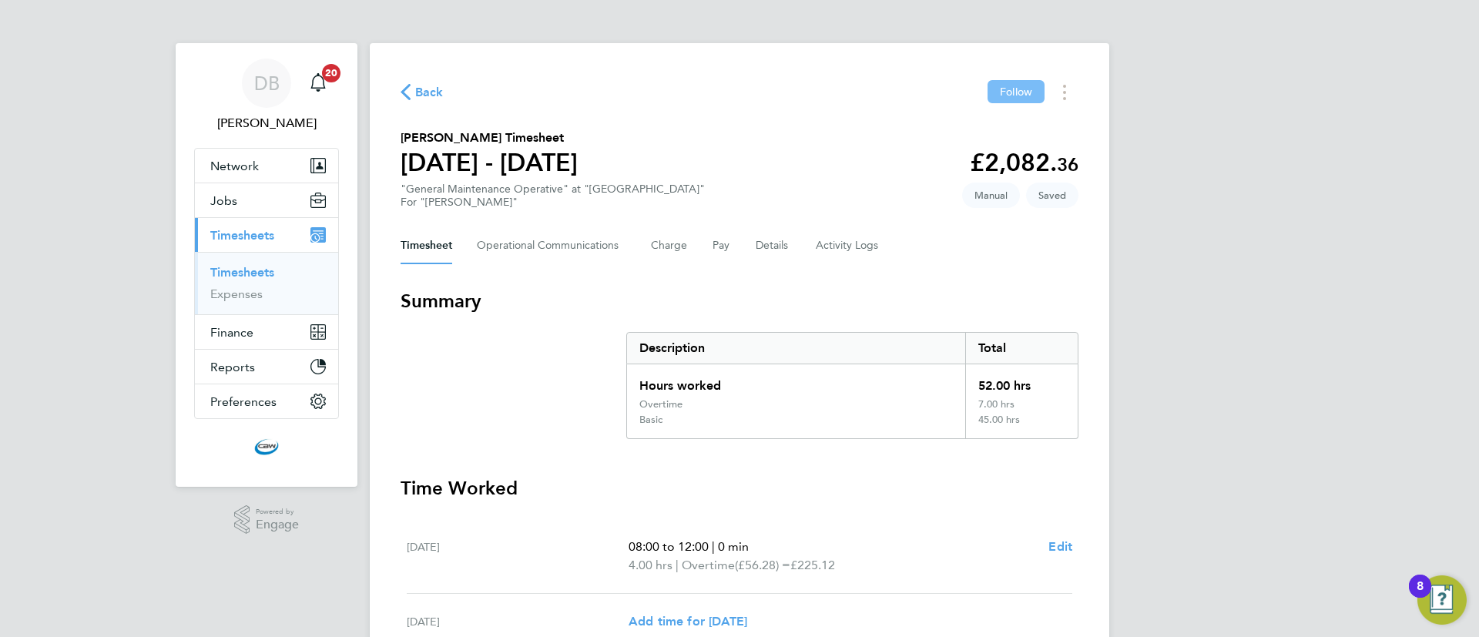
click at [1009, 98] on button "Follow" at bounding box center [1016, 91] width 57 height 23
